Goal: Information Seeking & Learning: Stay updated

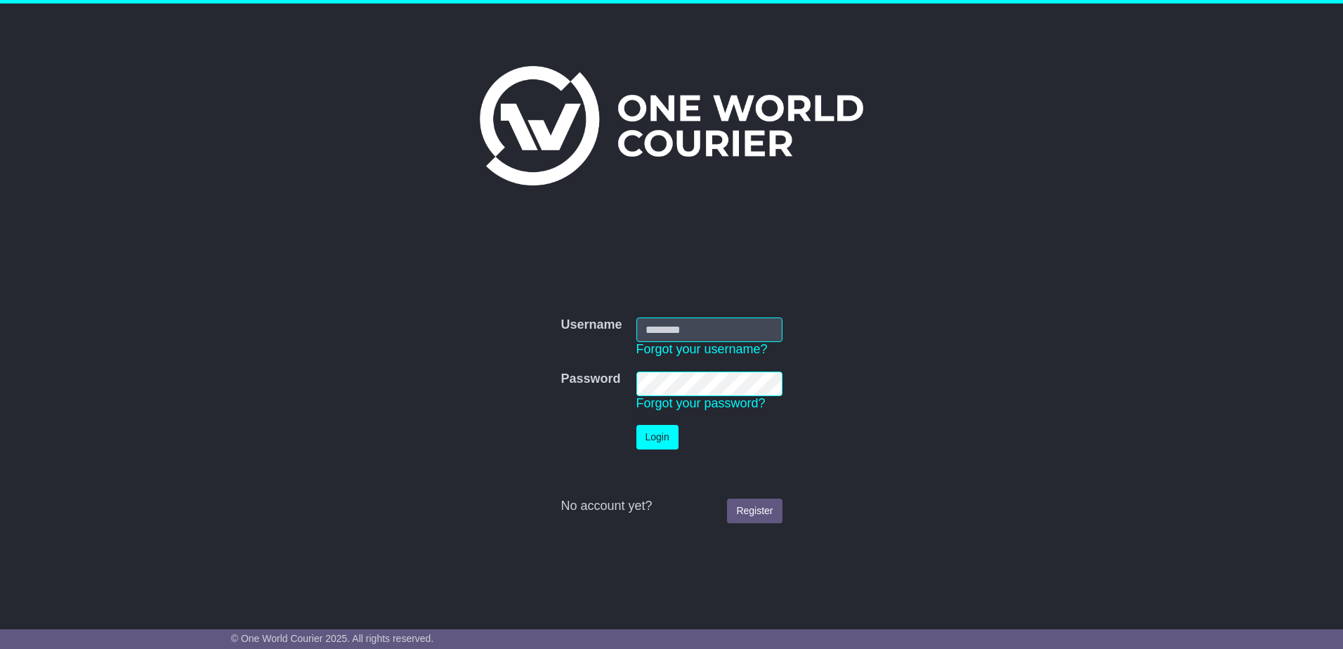
type input "**********"
click at [637, 425] on button "Login" at bounding box center [658, 437] width 42 height 25
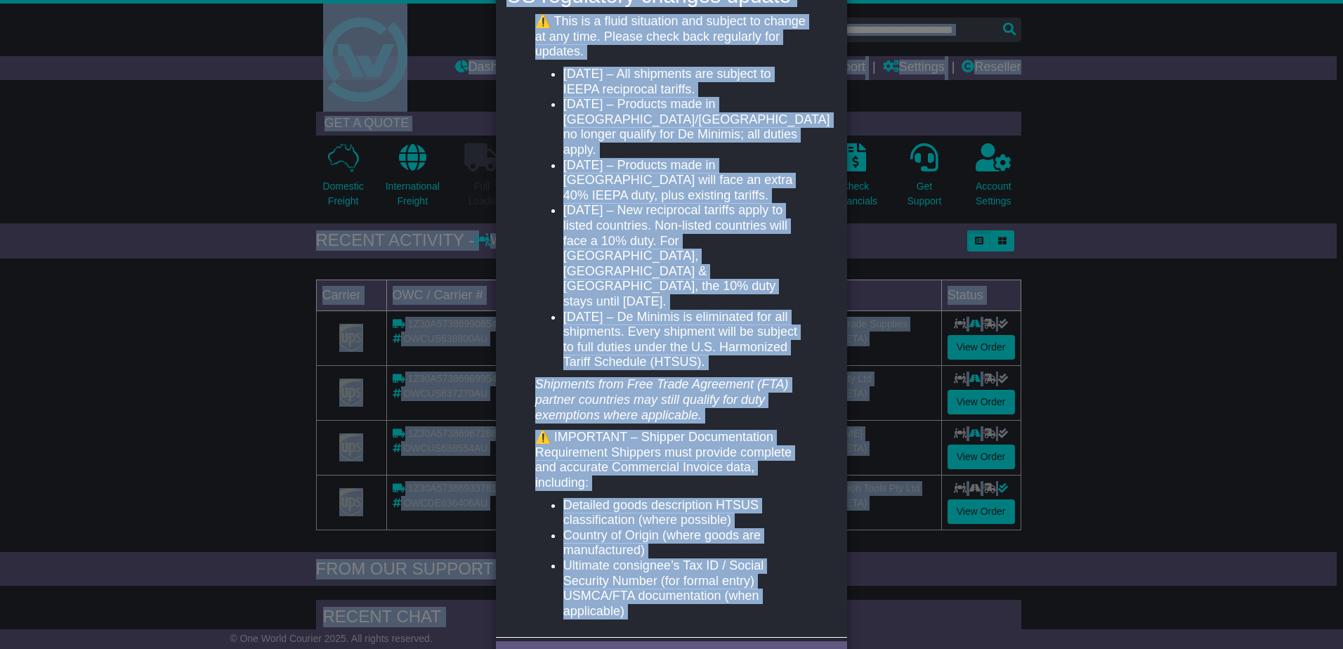
scroll to position [228, 0]
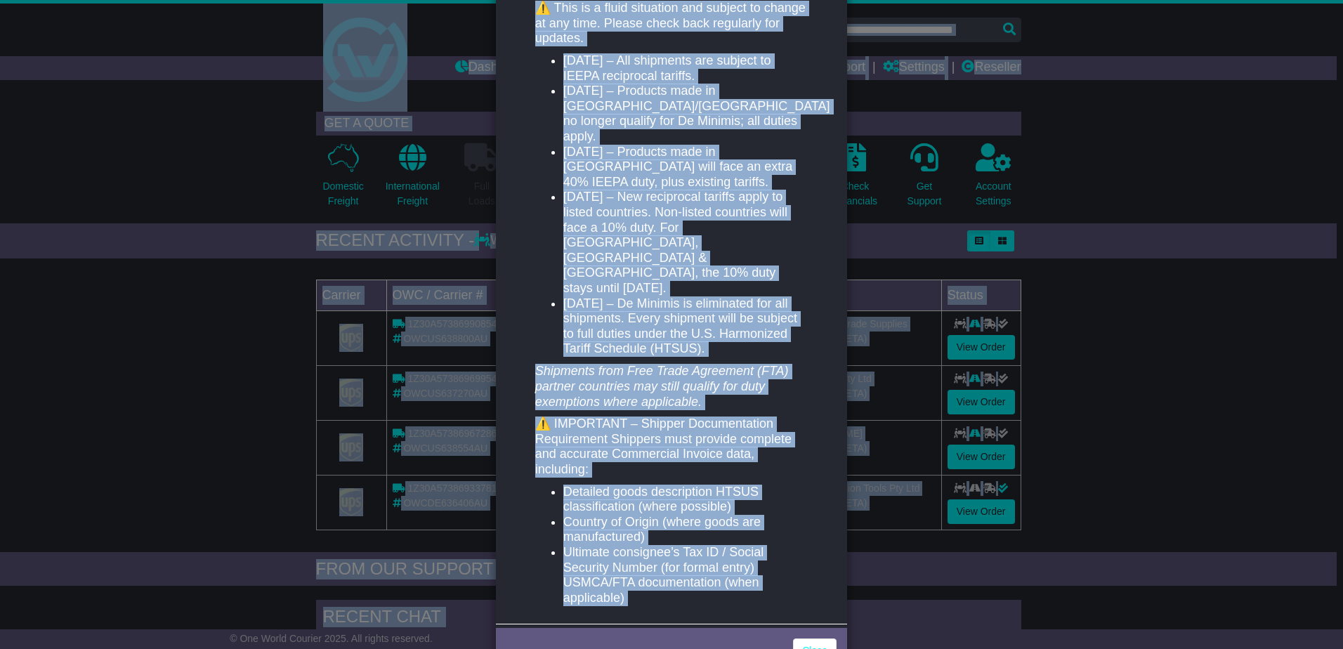
drag, startPoint x: 506, startPoint y: 27, endPoint x: 748, endPoint y: 651, distance: 669.1
click at [748, 648] on html "New notification × US regulatory changes update ⚠️ This is a fluid situation an…" at bounding box center [671, 324] width 1343 height 649
copy body "Lor ipsumdolorsi × AM consectetu adipisc elitse ⚠️ Doei te i utlab etdolorem al…"
click at [842, 165] on div "US regulatory changes update ⚠️ This is a fluid situation and subject to change…" at bounding box center [671, 288] width 351 height 672
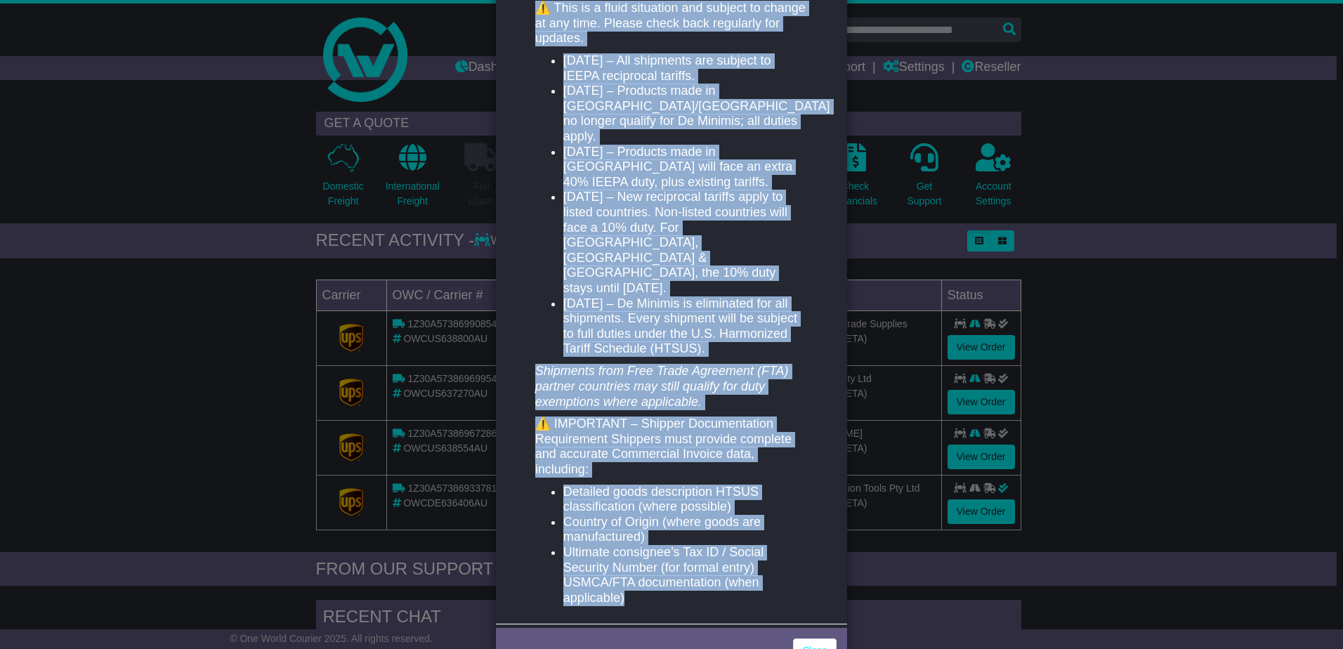
drag, startPoint x: 508, startPoint y: 119, endPoint x: 689, endPoint y: 560, distance: 476.4
click at [689, 560] on div "US regulatory changes update ⚠️ This is a fluid situation and subject to change…" at bounding box center [671, 288] width 351 height 672
copy div "LO ipsumdolor sitamet consec ⚠️ Adip el s doeiu temporinc utl etdolor ma aliqua…"
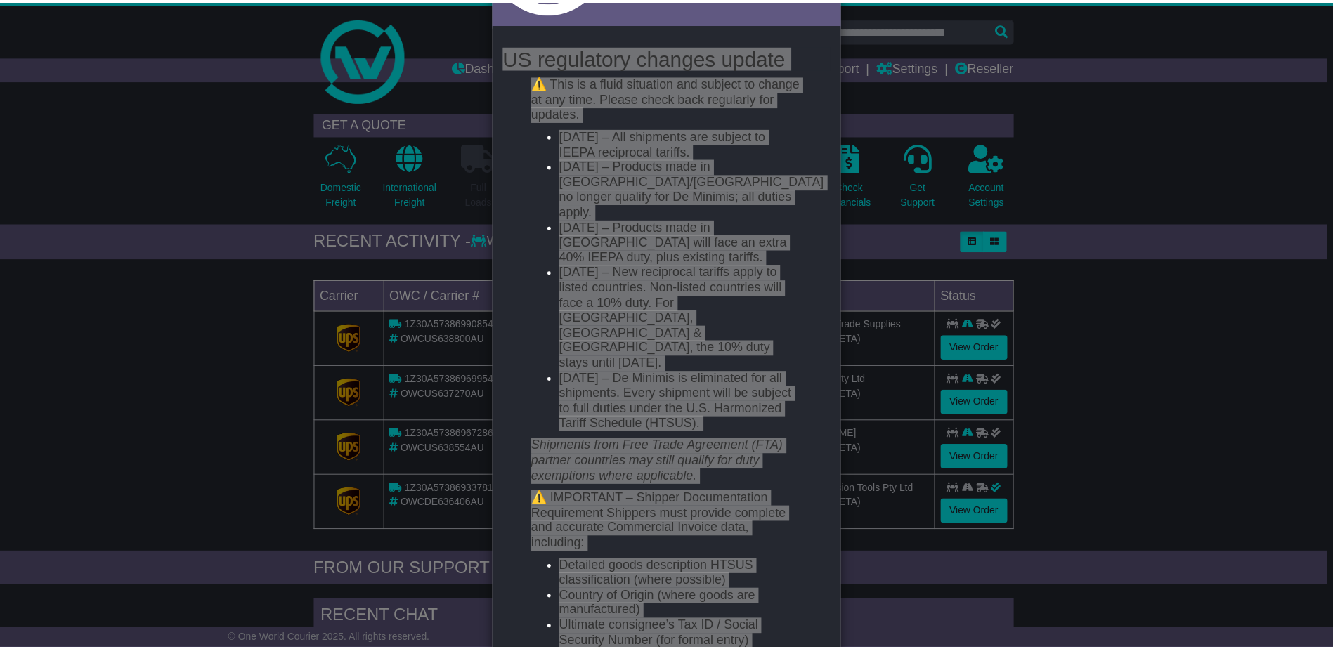
scroll to position [87, 0]
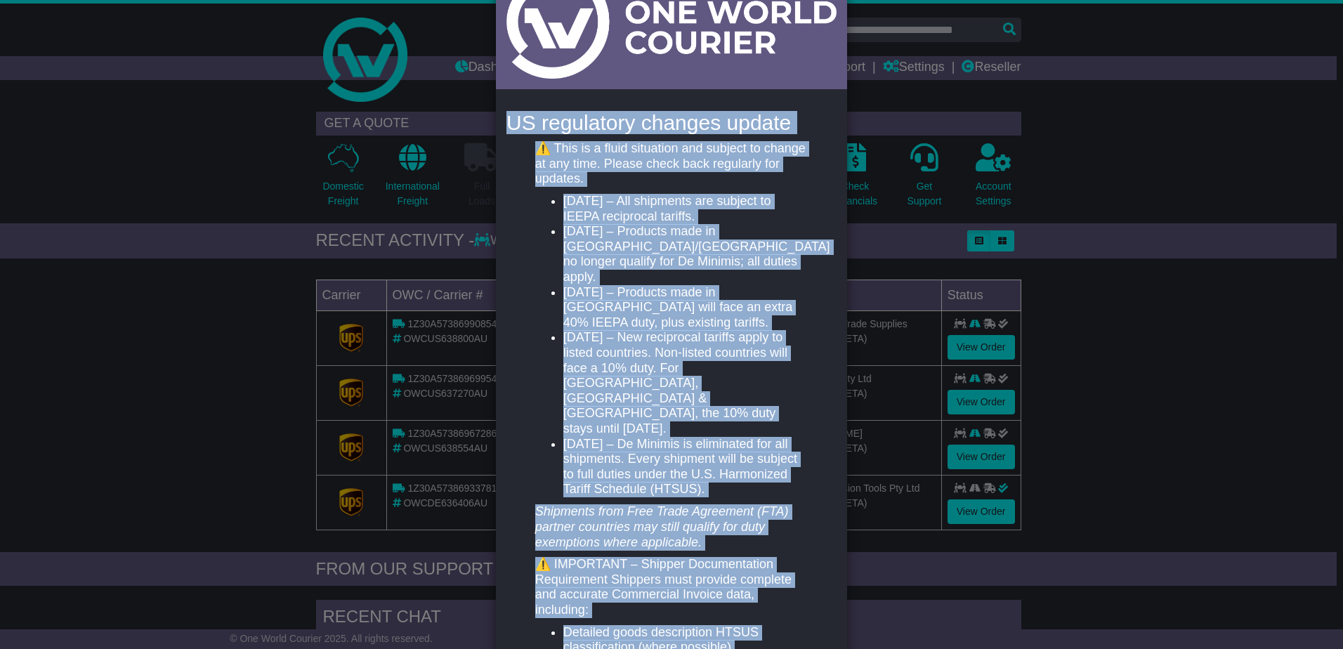
click at [1117, 122] on div "New notification × US regulatory changes update ⚠️ This is a fluid situation an…" at bounding box center [671, 324] width 1343 height 649
